Goal: Task Accomplishment & Management: Manage account settings

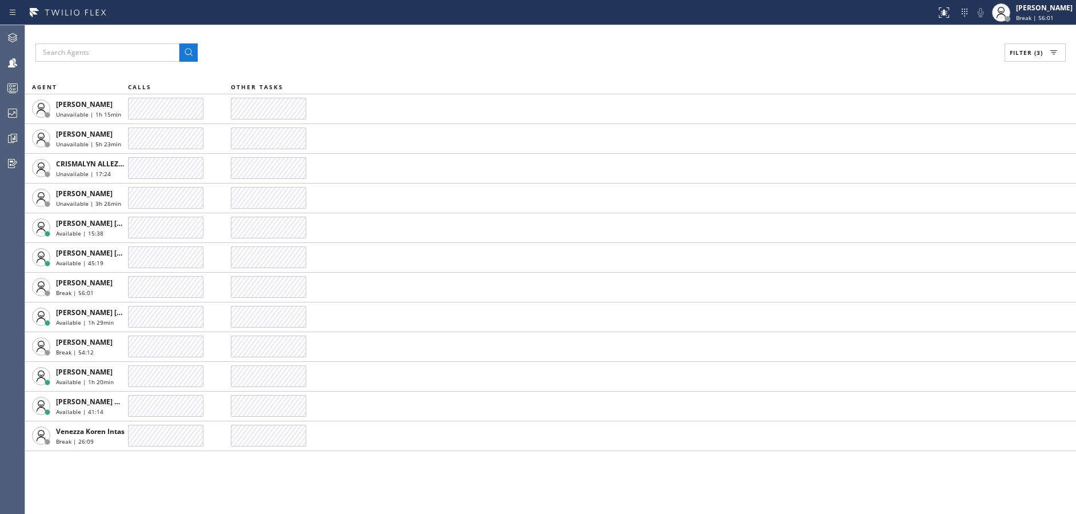
click at [1053, 16] on span "Break | 56:01" at bounding box center [1035, 18] width 38 height 8
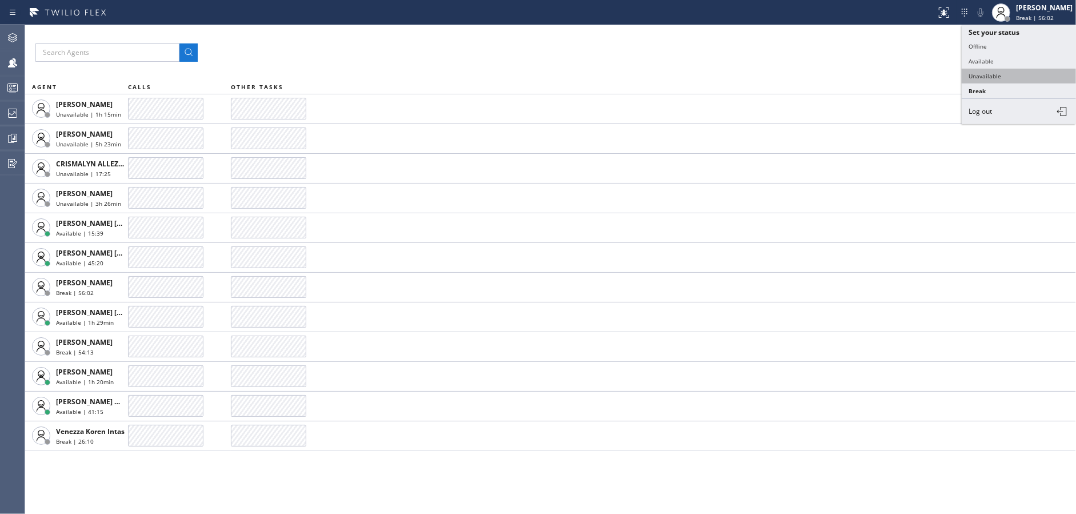
click at [991, 78] on button "Unavailable" at bounding box center [1018, 76] width 114 height 15
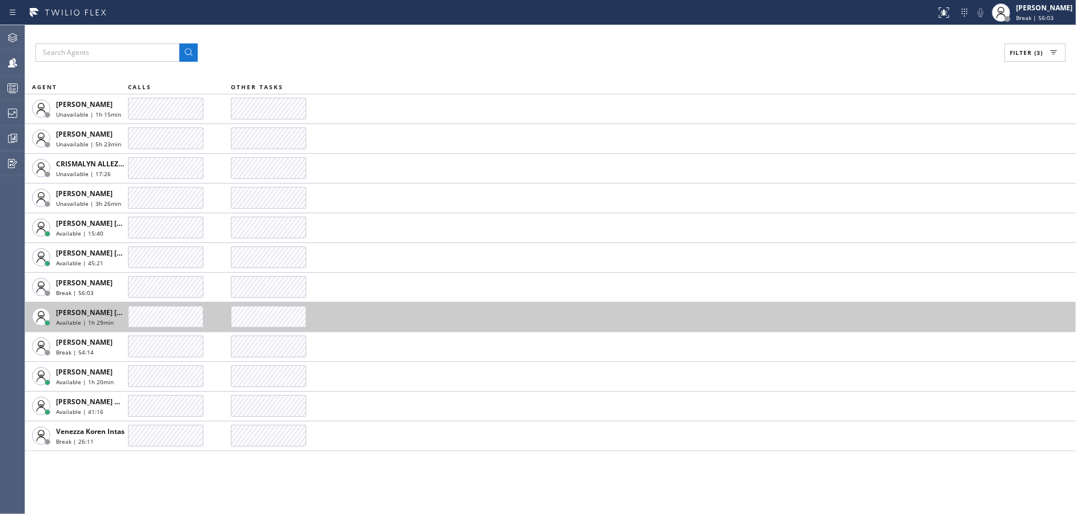
click at [282, 311] on td at bounding box center [653, 317] width 845 height 30
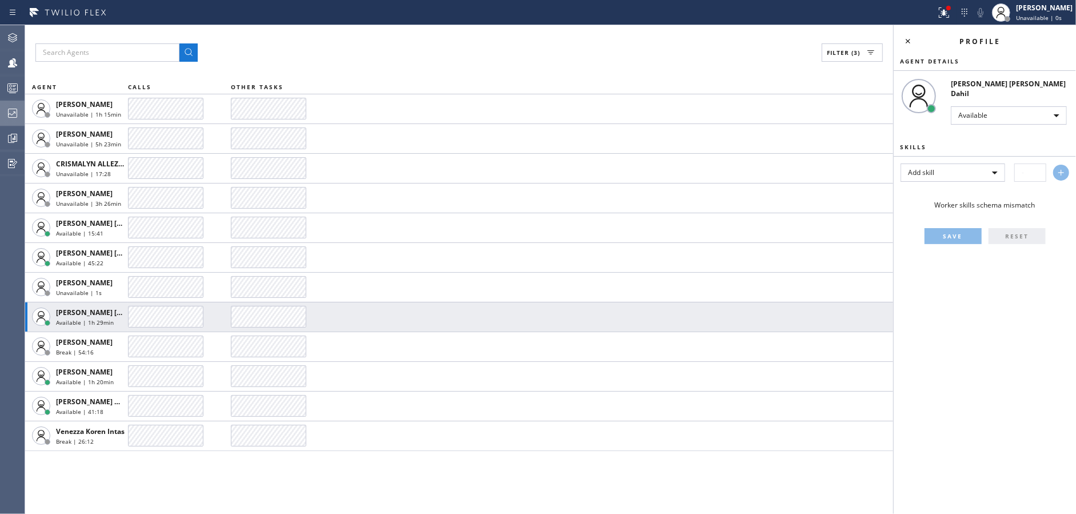
click at [9, 108] on icon at bounding box center [13, 113] width 14 height 14
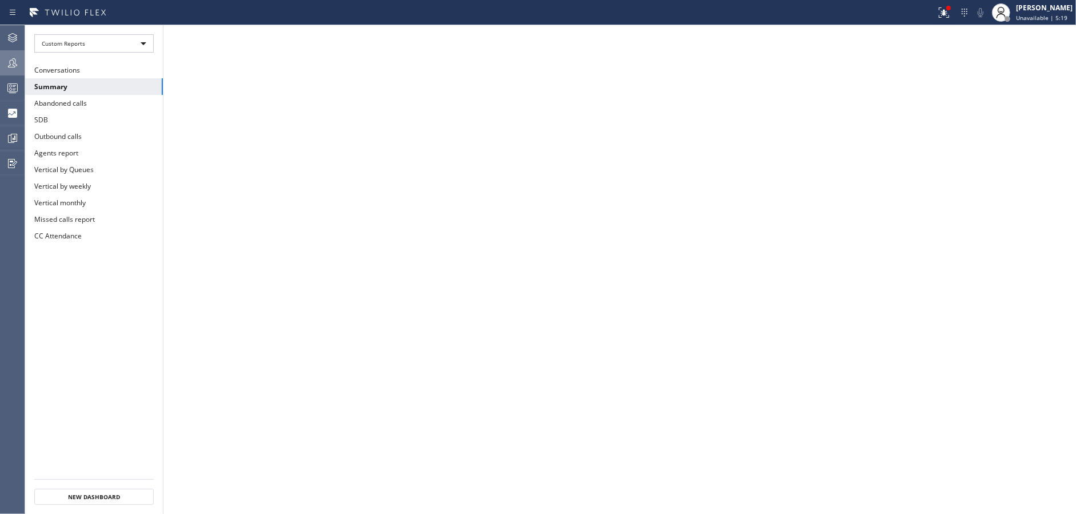
click at [16, 65] on icon at bounding box center [13, 63] width 14 height 14
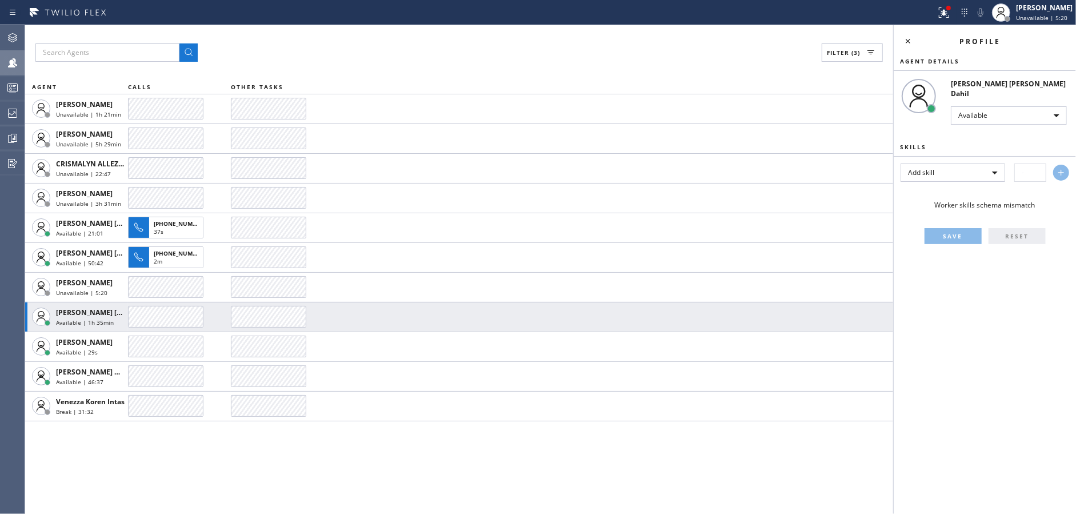
click at [891, 39] on div "Filter (3) AGENT CALLS OTHER TASKS [PERSON_NAME] Unavailable | 1h 21min [PERSON…" at bounding box center [459, 269] width 868 height 488
click at [899, 40] on div "Profile" at bounding box center [984, 41] width 182 height 32
drag, startPoint x: 907, startPoint y: 40, endPoint x: 933, endPoint y: 29, distance: 28.1
click at [908, 40] on icon at bounding box center [908, 41] width 14 height 14
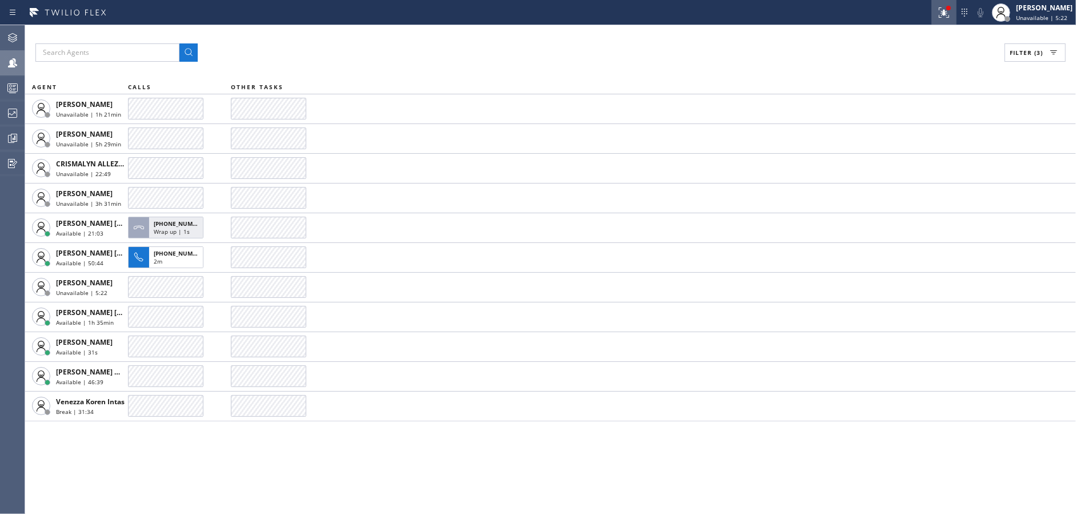
click at [947, 13] on icon at bounding box center [943, 11] width 7 height 4
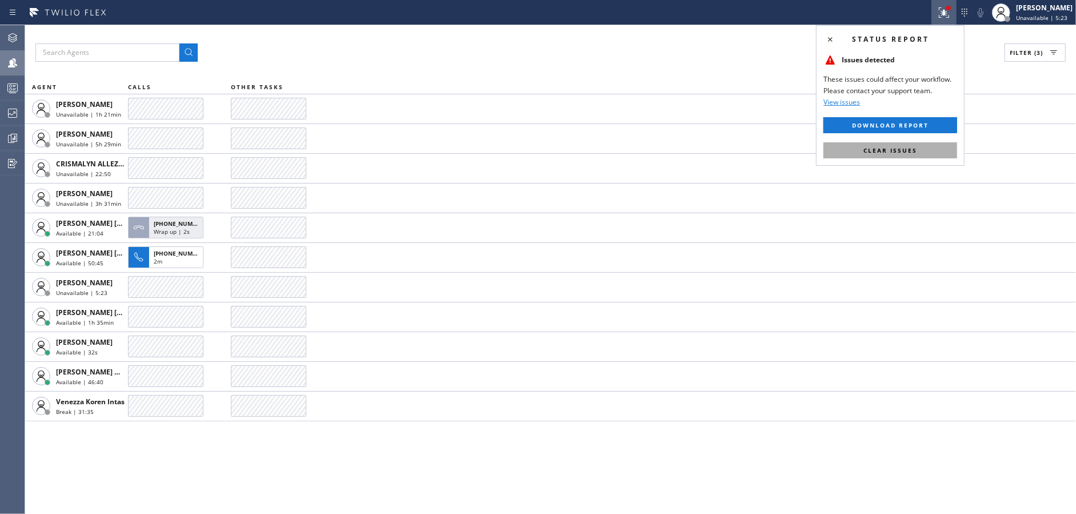
click at [897, 154] on span "Clear issues" at bounding box center [890, 150] width 54 height 8
